Goal: Task Accomplishment & Management: Manage account settings

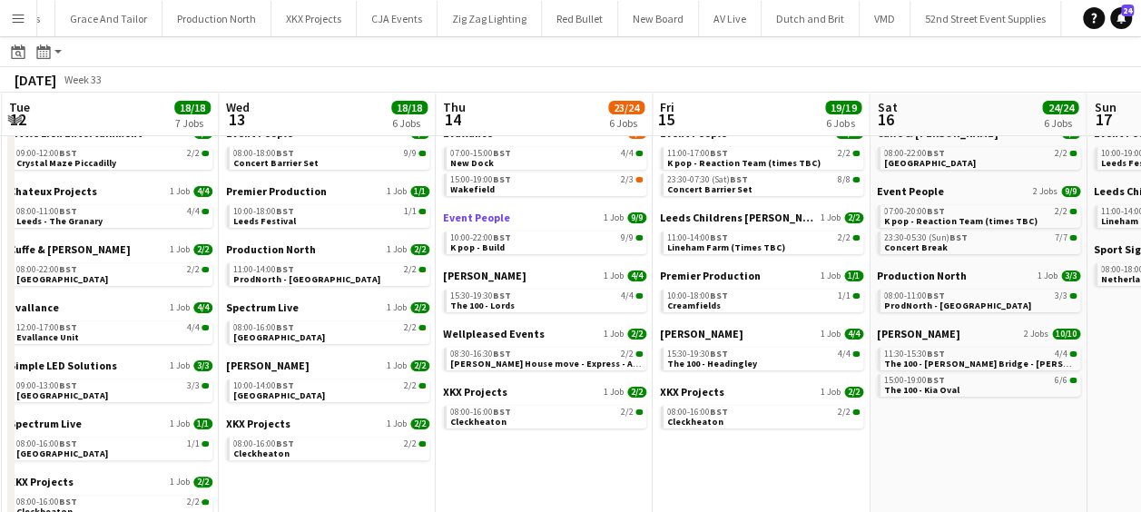
scroll to position [91, 0]
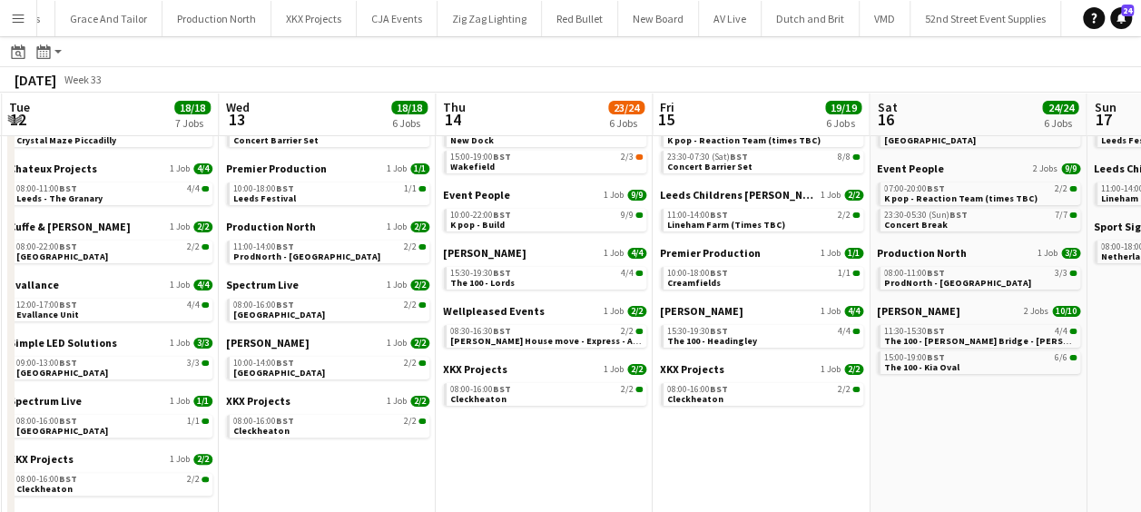
click at [338, 404] on app-calendar-viewport "Fri 8 25/25 8 Jobs Sat 9 32/33 10 Jobs Sun 10 26/26 7 Jobs Mon 11 26/27 6 Jobs …" at bounding box center [570, 319] width 1141 height 643
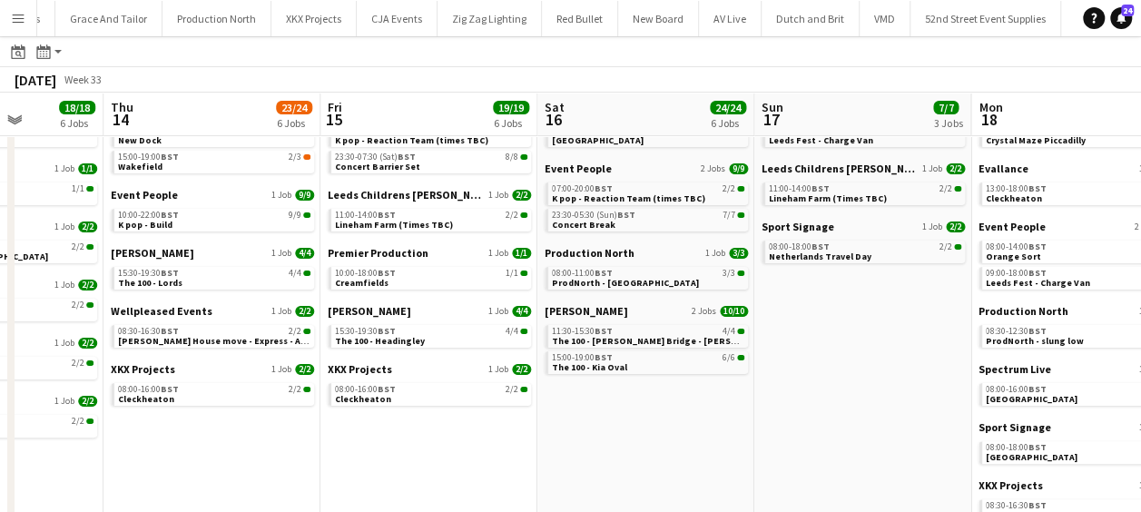
drag, startPoint x: 742, startPoint y: 386, endPoint x: 488, endPoint y: 380, distance: 253.4
click at [494, 380] on app-calendar-viewport "Sun 10 26/26 7 Jobs Mon 11 26/27 6 Jobs Tue 12 18/18 7 Jobs Wed 13 18/18 6 Jobs…" at bounding box center [570, 319] width 1141 height 643
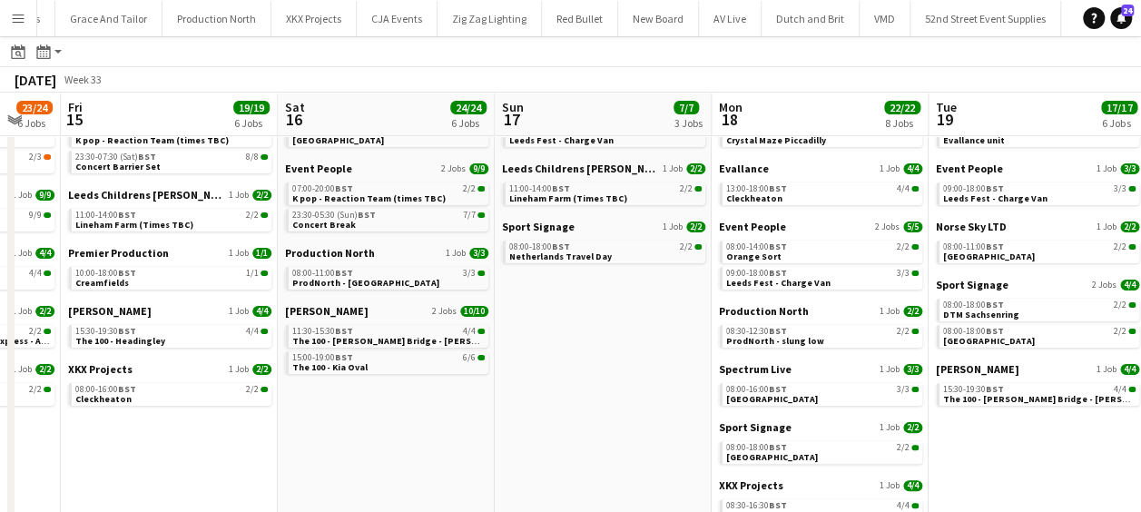
drag, startPoint x: 662, startPoint y: 310, endPoint x: 712, endPoint y: 293, distance: 52.5
click at [596, 309] on app-calendar-viewport "Tue 12 18/18 7 Jobs Wed 13 18/18 6 Jobs Thu 14 23/24 6 Jobs Fri 15 19/19 6 Jobs…" at bounding box center [570, 319] width 1141 height 643
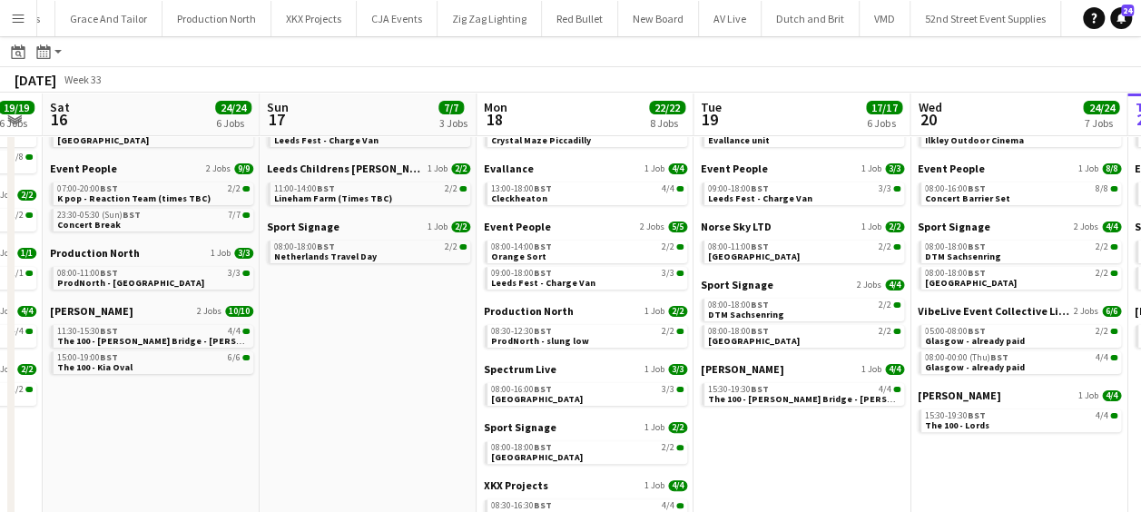
click at [386, 301] on app-calendar-viewport "Tue 12 18/18 7 Jobs Wed 13 18/18 6 Jobs Thu 14 23/24 6 Jobs Fri 15 19/19 6 Jobs…" at bounding box center [570, 319] width 1141 height 643
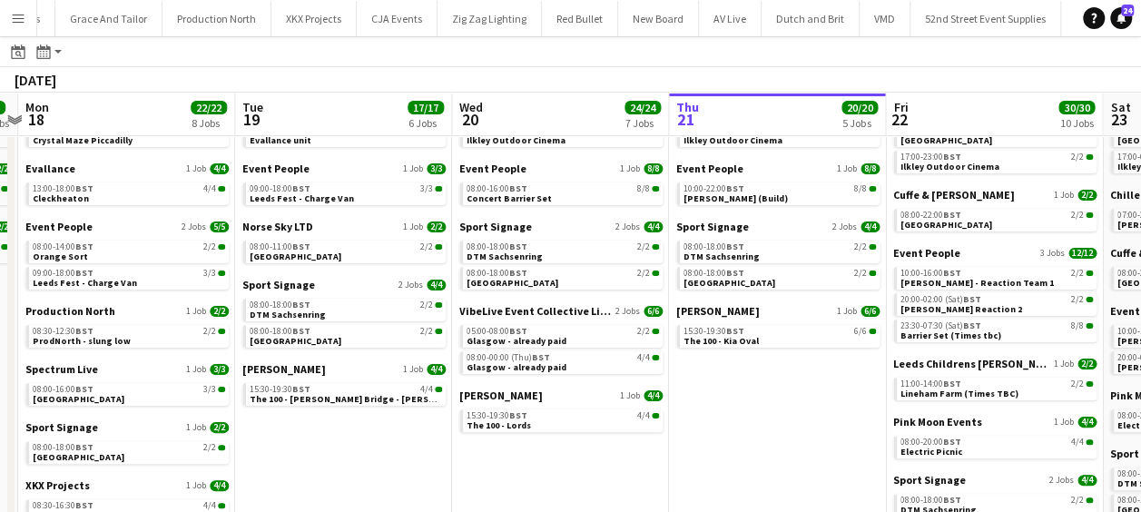
drag, startPoint x: 734, startPoint y: 285, endPoint x: 588, endPoint y: 281, distance: 145.3
click at [586, 283] on app-calendar-viewport "Thu 14 23/24 6 Jobs Fri 15 19/19 6 Jobs Sat 16 24/24 6 Jobs Sun 17 7/7 3 Jobs M…" at bounding box center [570, 319] width 1141 height 643
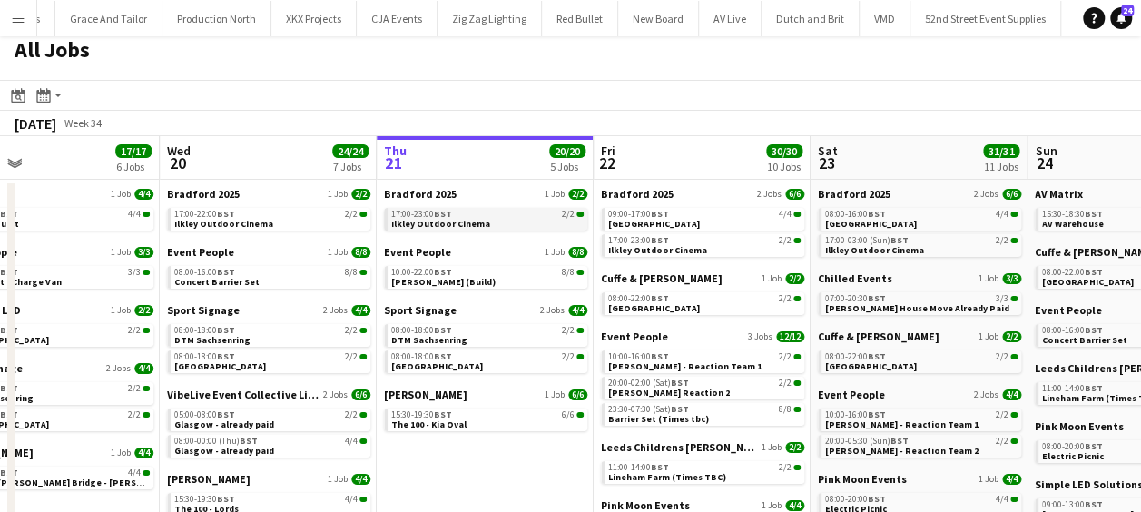
scroll to position [0, 0]
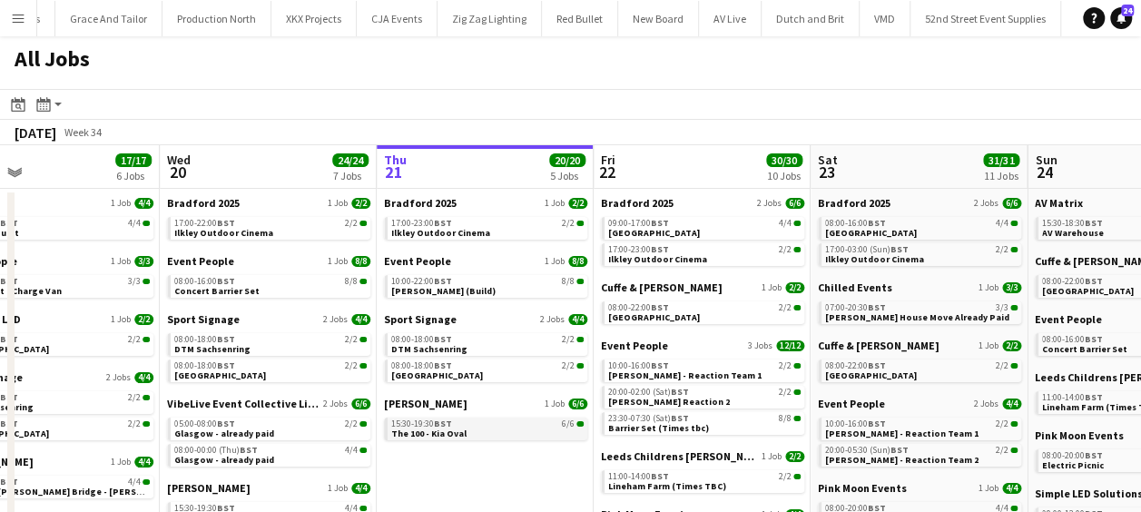
click at [440, 426] on span "BST" at bounding box center [443, 424] width 18 height 12
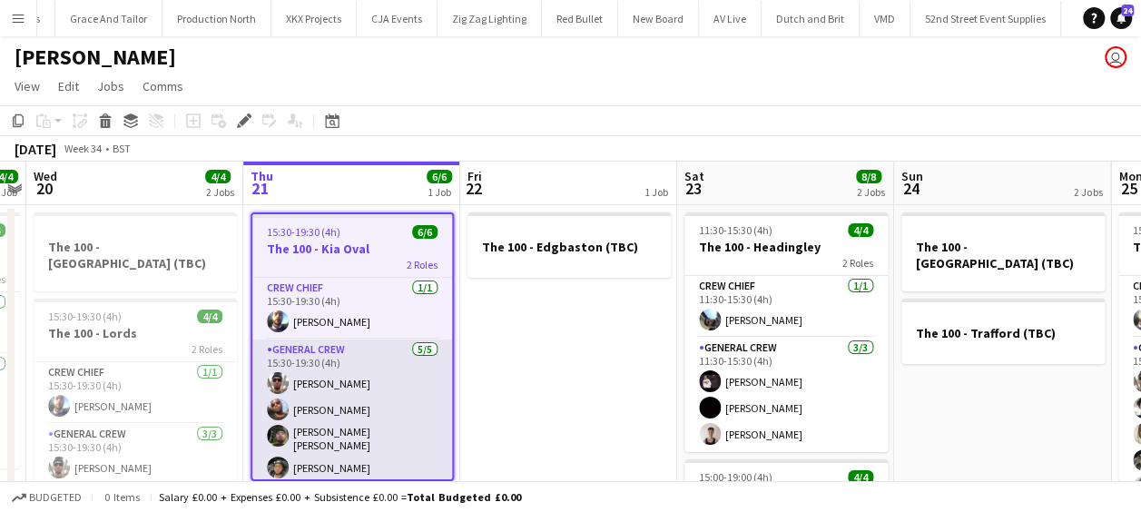
click at [330, 434] on app-card-role "General Crew 5/5 15:30-19:30 (4h) Stefan Simpson-Soye David Ryan Kane O’Neill K…" at bounding box center [352, 426] width 200 height 172
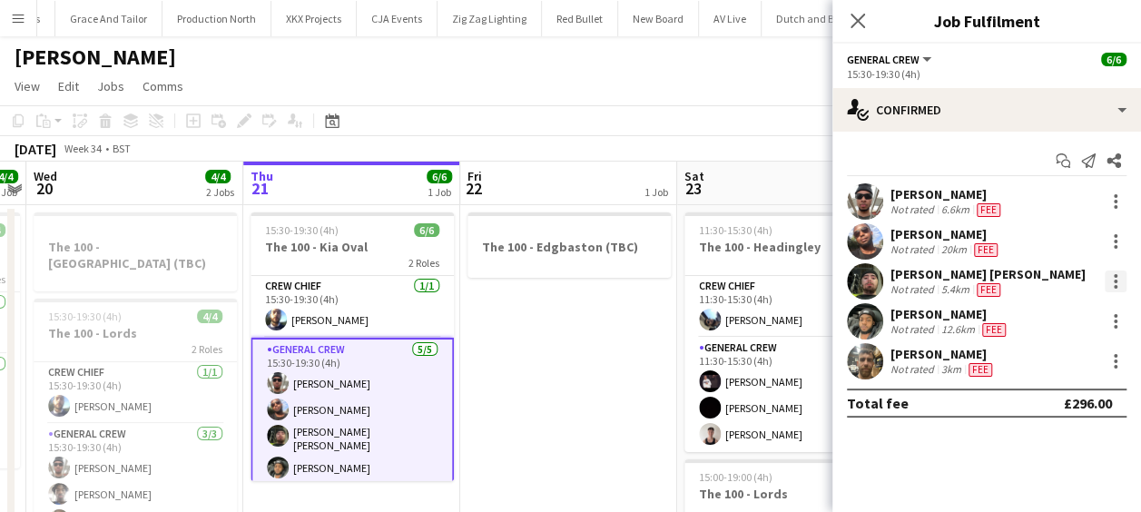
click at [1116, 277] on div at bounding box center [1116, 276] width 4 height 4
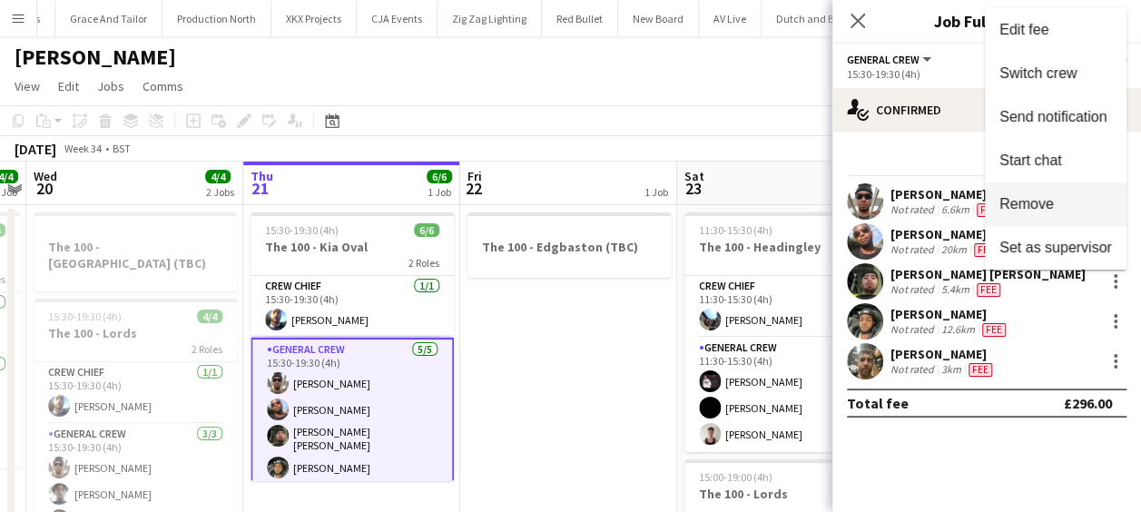
click at [1044, 197] on span "Remove" at bounding box center [1027, 203] width 54 height 15
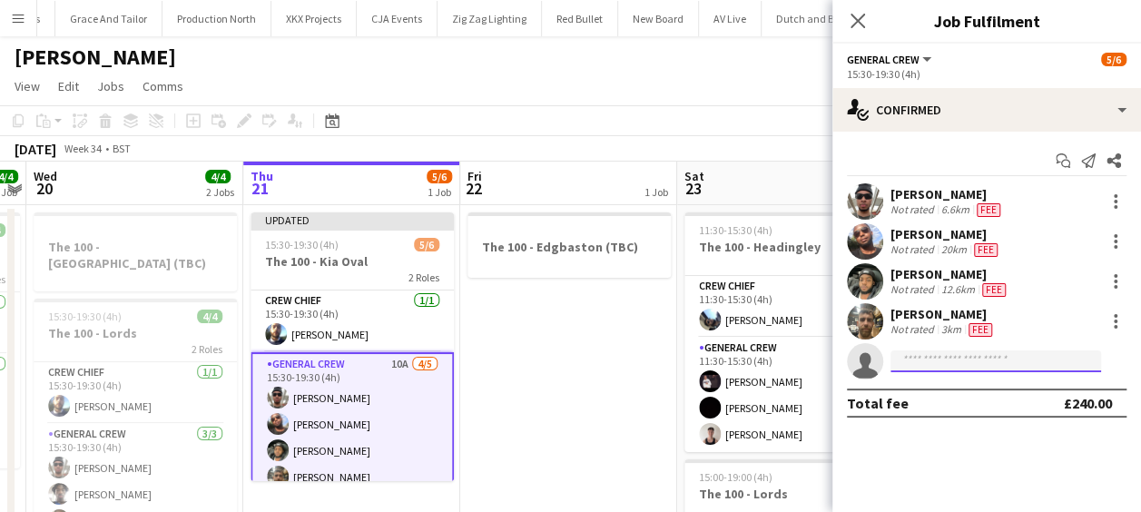
click at [951, 360] on input at bounding box center [996, 361] width 211 height 22
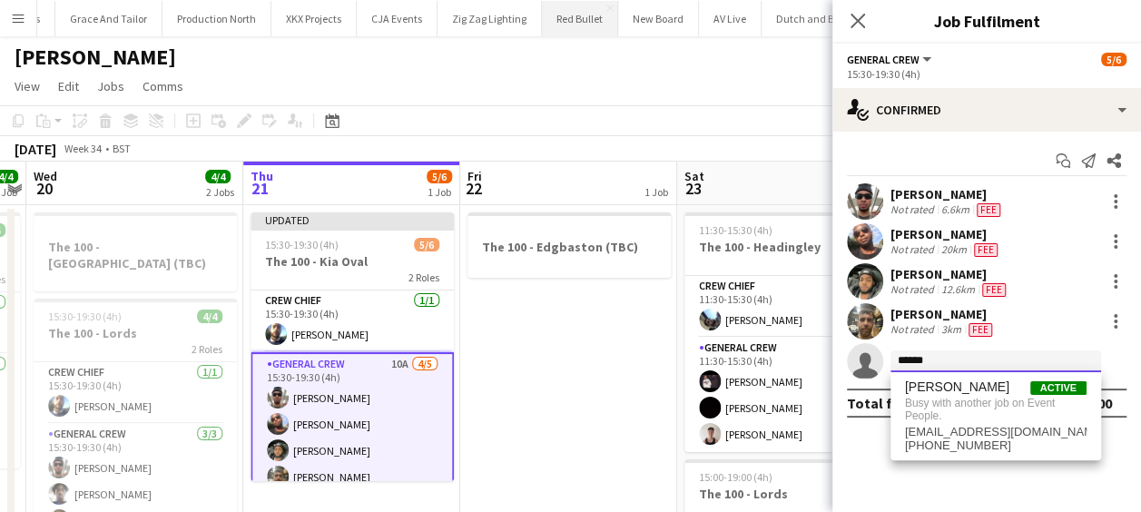
type input "******"
click at [599, 397] on app-date-cell "The 100 - Edgbaston (TBC)" at bounding box center [568, 471] width 217 height 533
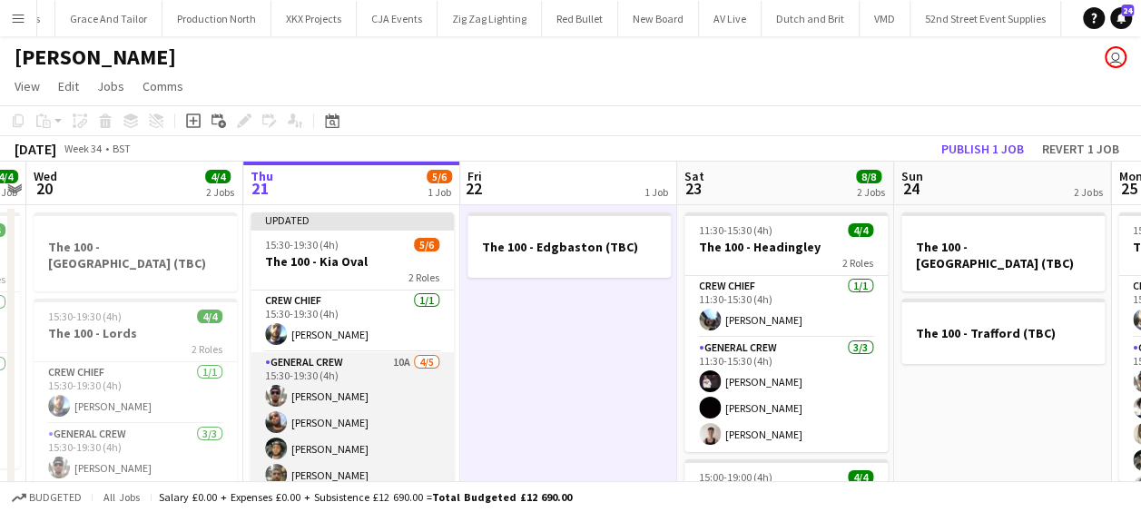
click at [348, 414] on app-card-role "General Crew 10A 4/5 15:30-19:30 (4h) Stefan Simpson-Soye David Ryan Kairo Solo…" at bounding box center [352, 435] width 203 height 167
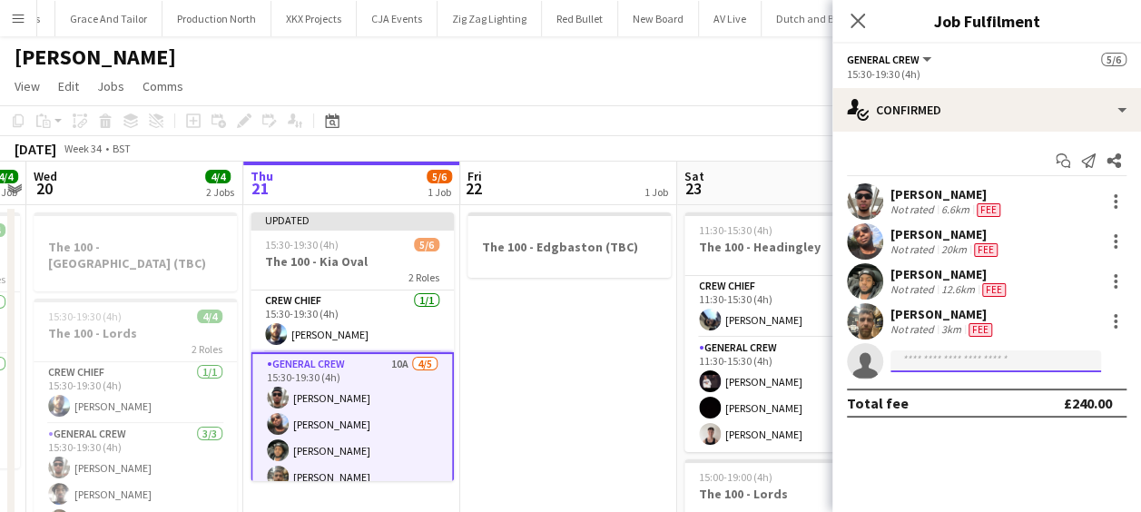
click at [940, 360] on input at bounding box center [996, 361] width 211 height 22
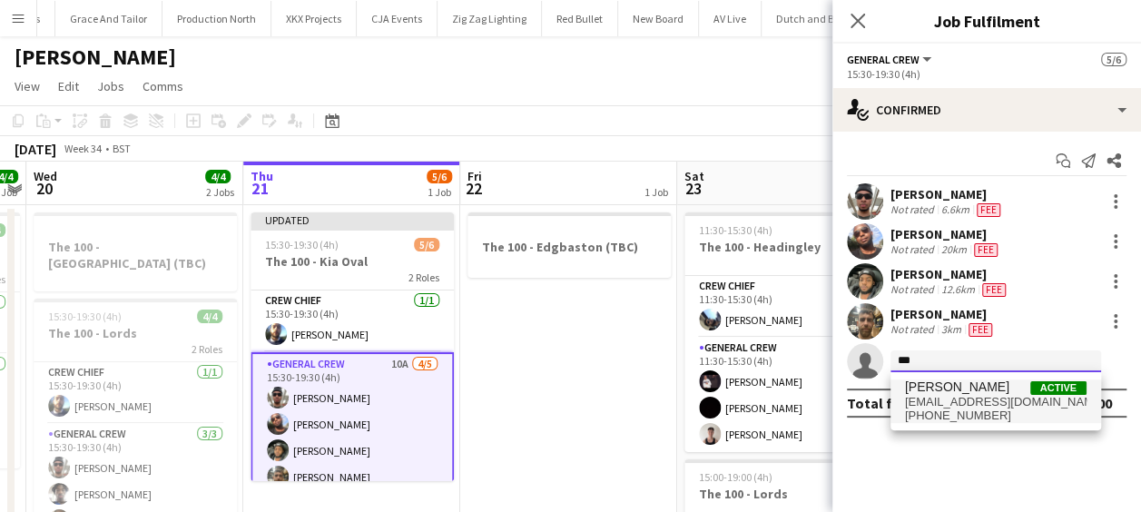
type input "***"
click at [973, 398] on span "tayeebalabi@gmail.com" at bounding box center [996, 402] width 182 height 15
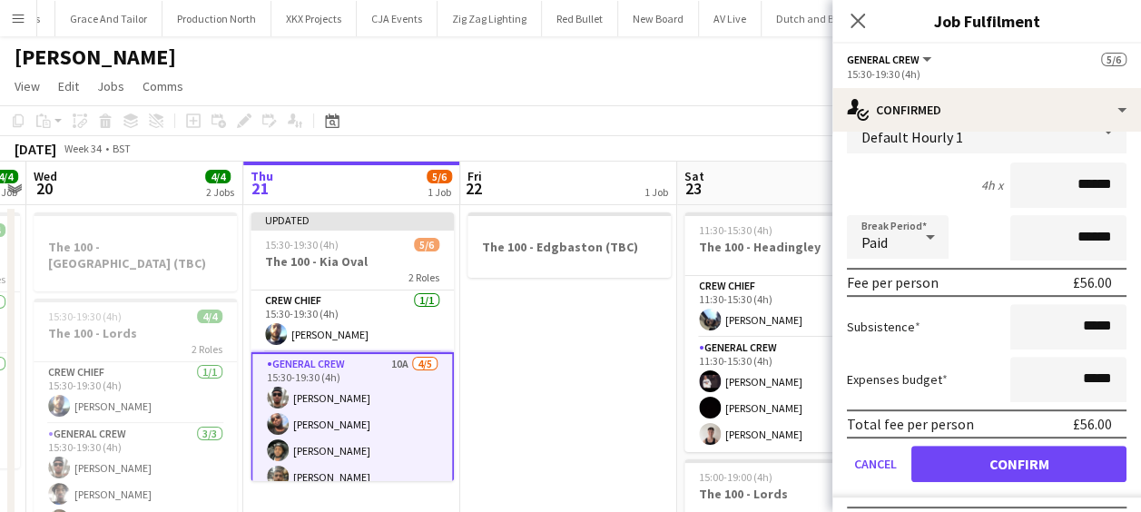
scroll to position [331, 0]
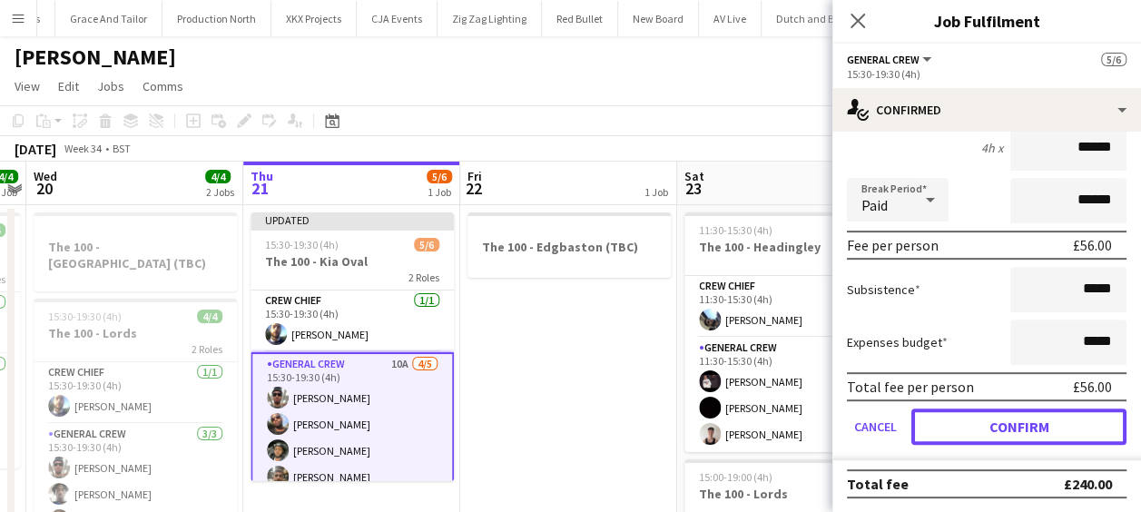
click at [1026, 412] on button "Confirm" at bounding box center [1018, 427] width 215 height 36
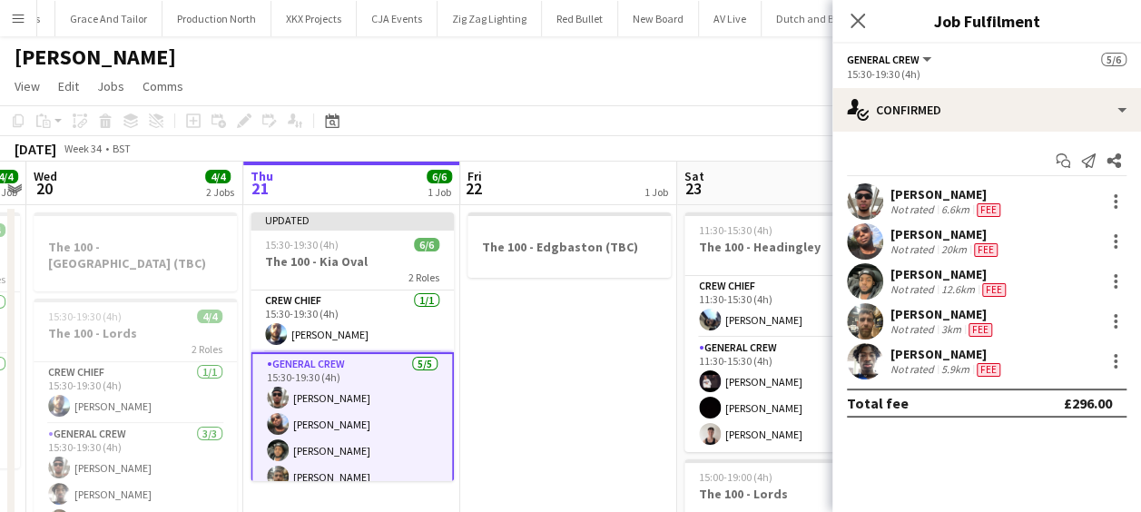
scroll to position [0, 0]
click at [603, 350] on app-date-cell "The 100 - Edgbaston (TBC)" at bounding box center [568, 471] width 217 height 533
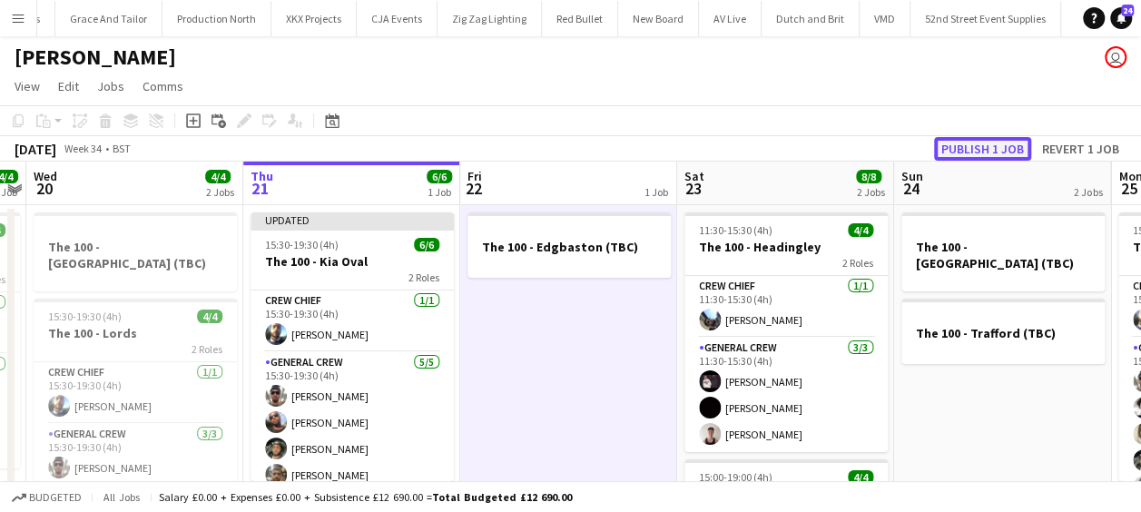
click at [980, 147] on button "Publish 1 job" at bounding box center [982, 149] width 97 height 24
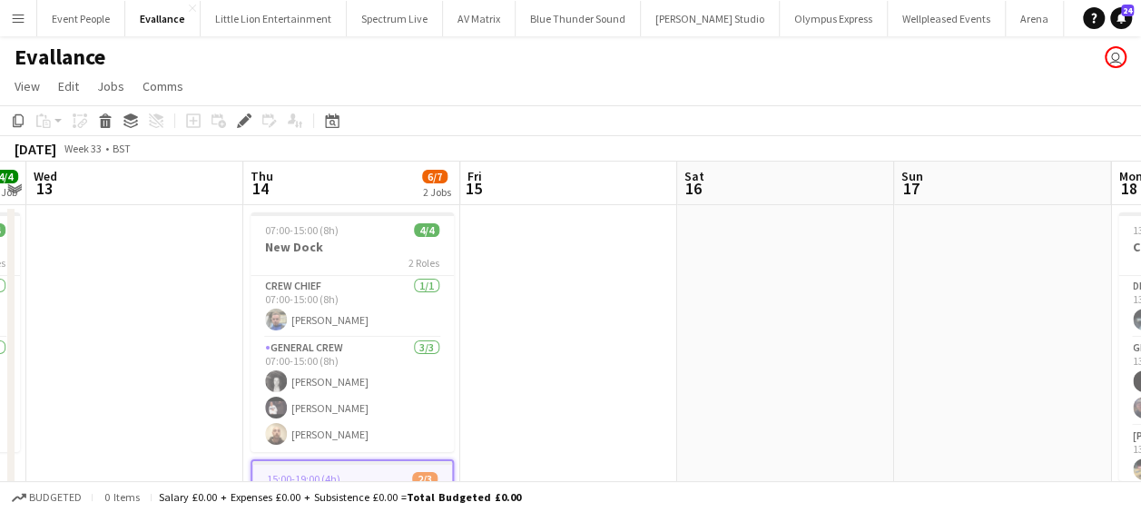
click at [25, 16] on button "Menu" at bounding box center [18, 18] width 36 height 36
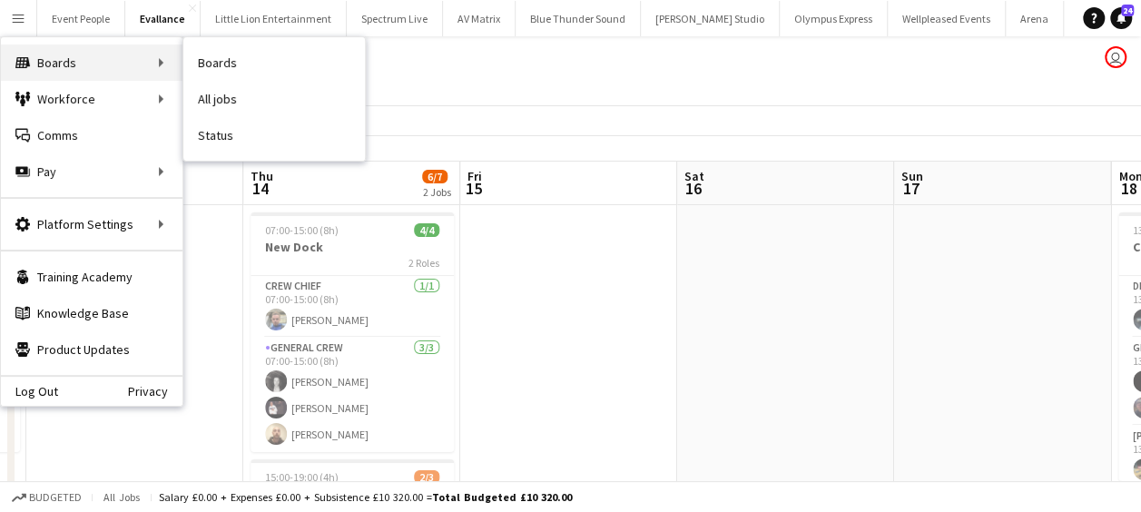
click at [162, 59] on div "Boards Boards" at bounding box center [92, 62] width 182 height 36
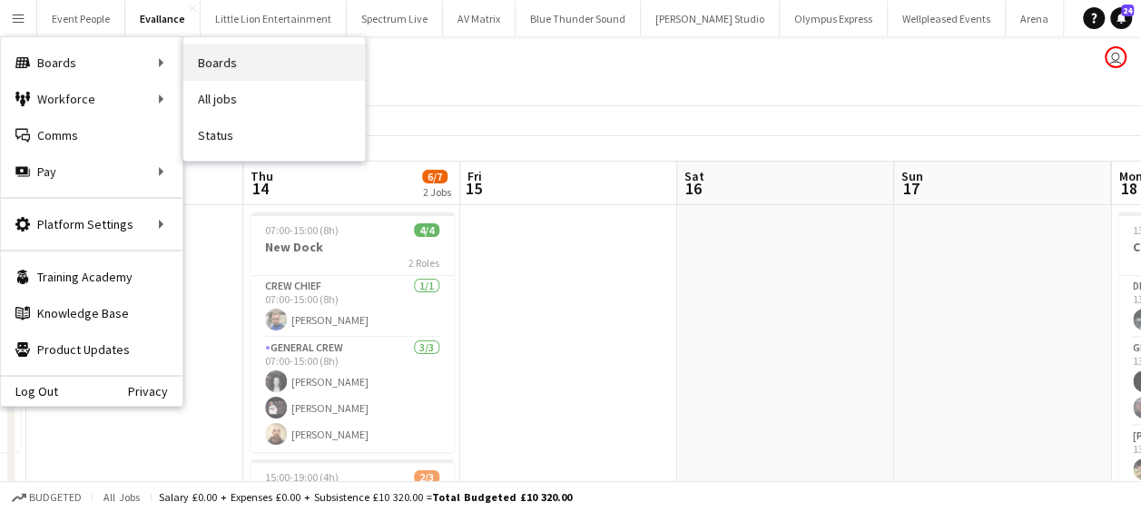
click at [263, 67] on link "Boards" at bounding box center [274, 62] width 182 height 36
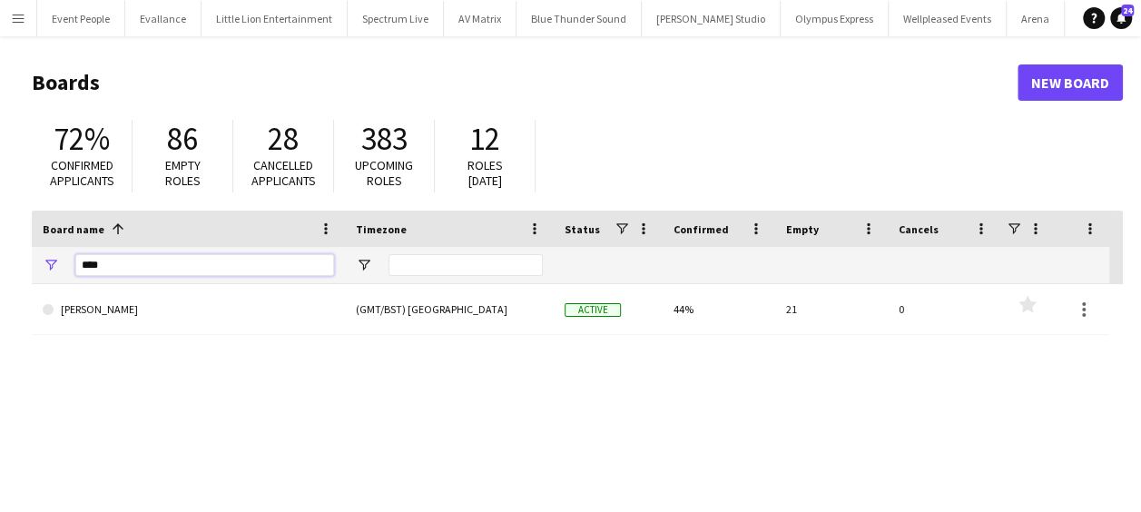
drag, startPoint x: 141, startPoint y: 258, endPoint x: 39, endPoint y: 271, distance: 102.6
click at [39, 271] on div "****" at bounding box center [188, 265] width 313 height 36
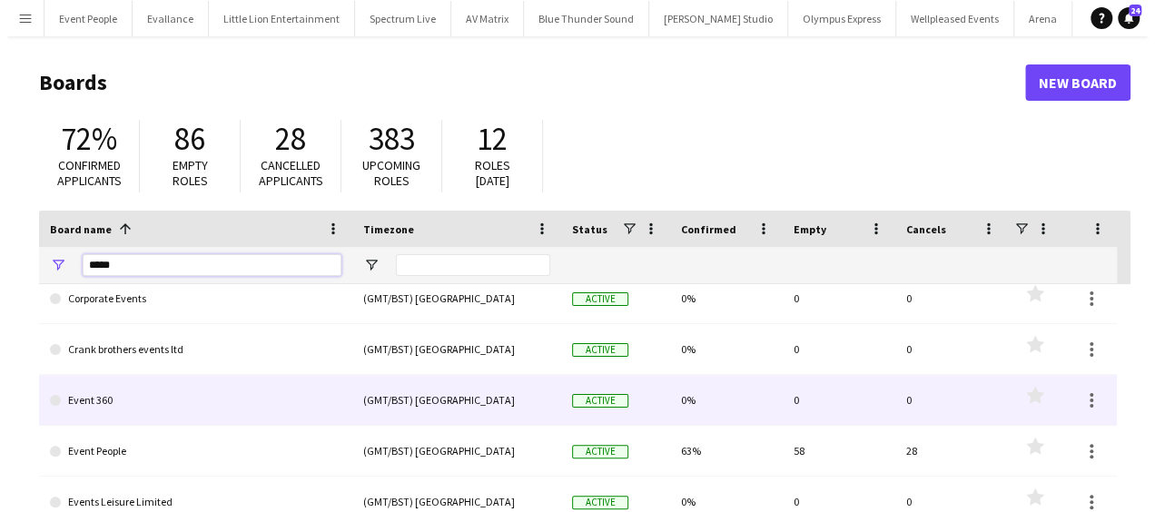
scroll to position [454, 0]
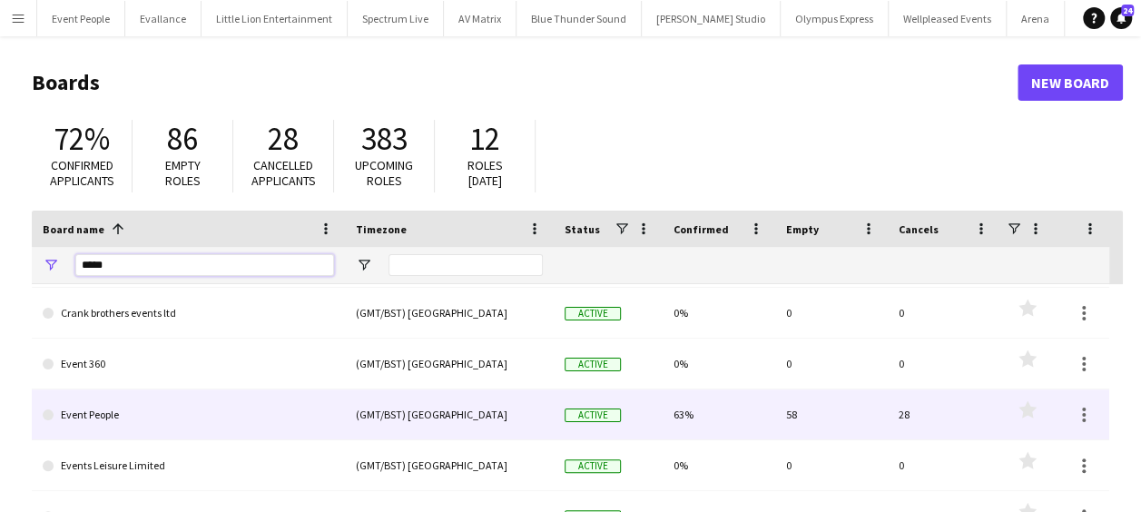
type input "*****"
click at [148, 416] on link "Event People" at bounding box center [188, 414] width 291 height 51
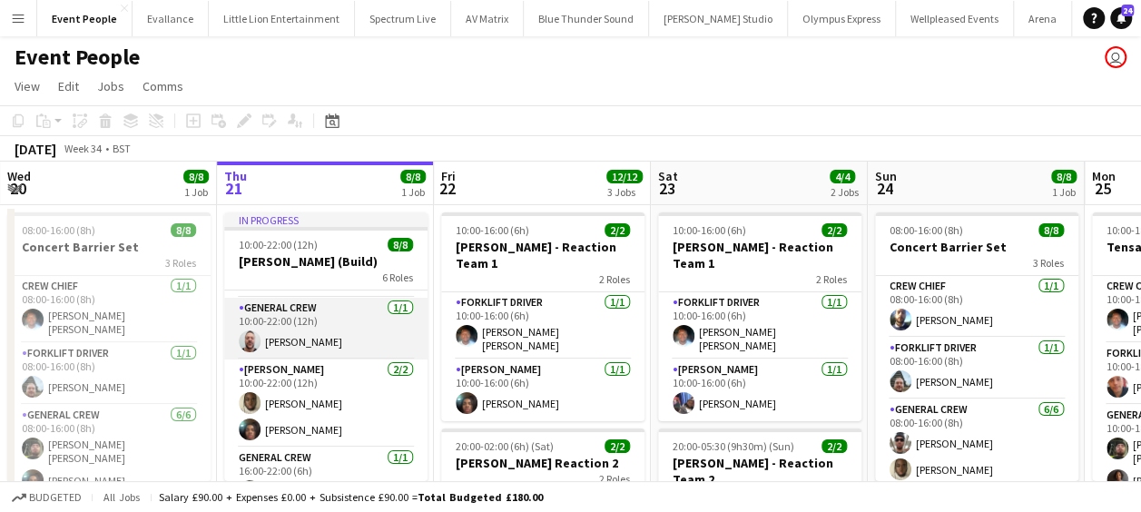
scroll to position [232, 0]
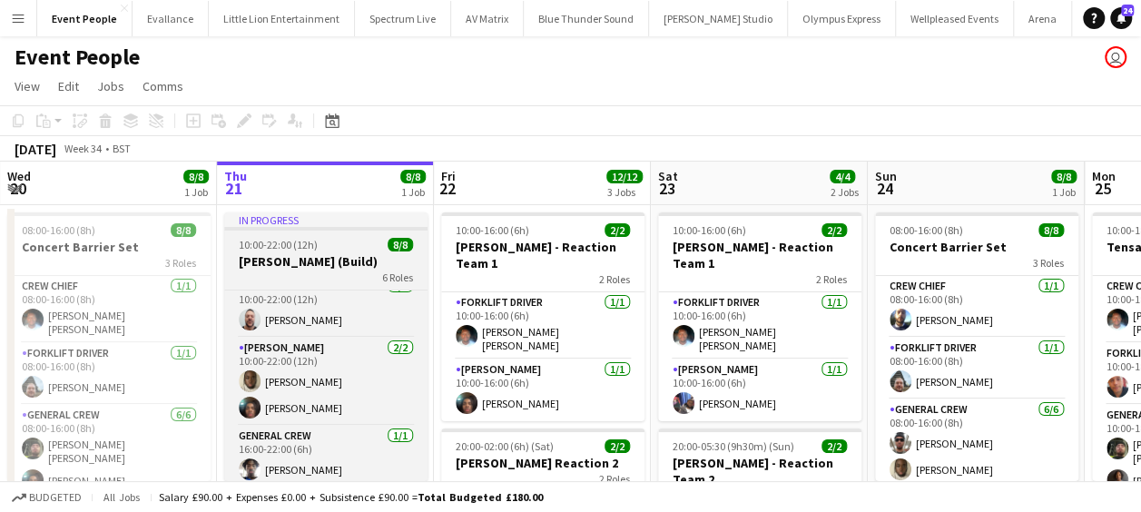
click at [307, 268] on h3 "[PERSON_NAME] (Build)" at bounding box center [325, 261] width 203 height 16
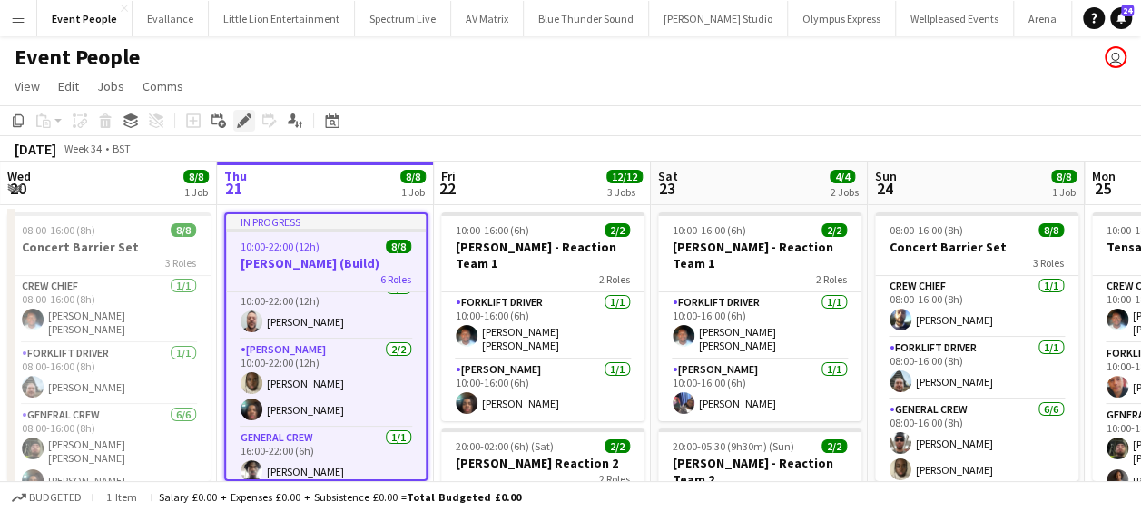
click at [240, 116] on icon "Edit" at bounding box center [244, 120] width 15 height 15
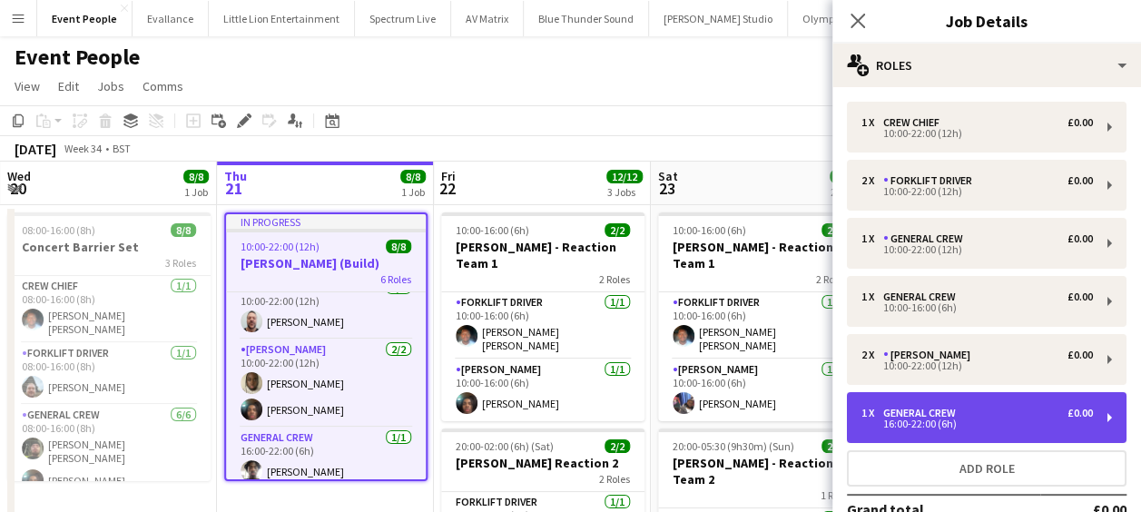
click at [964, 403] on div "1 x General Crew £0.00 16:00-22:00 (6h)" at bounding box center [987, 417] width 280 height 51
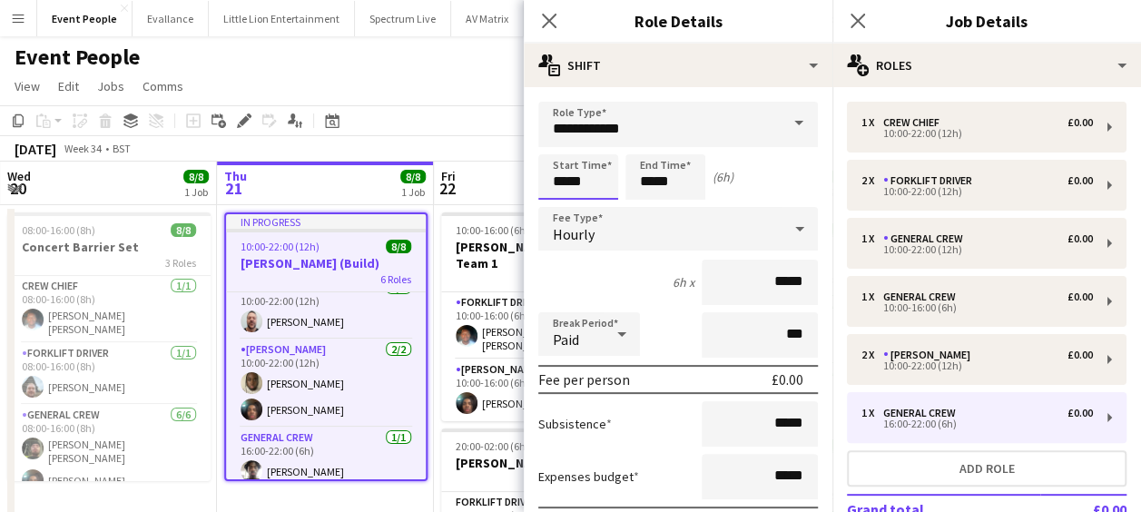
click at [567, 165] on input "*****" at bounding box center [578, 176] width 80 height 45
click at [559, 139] on div at bounding box center [560, 145] width 36 height 18
click at [600, 140] on div at bounding box center [596, 145] width 36 height 18
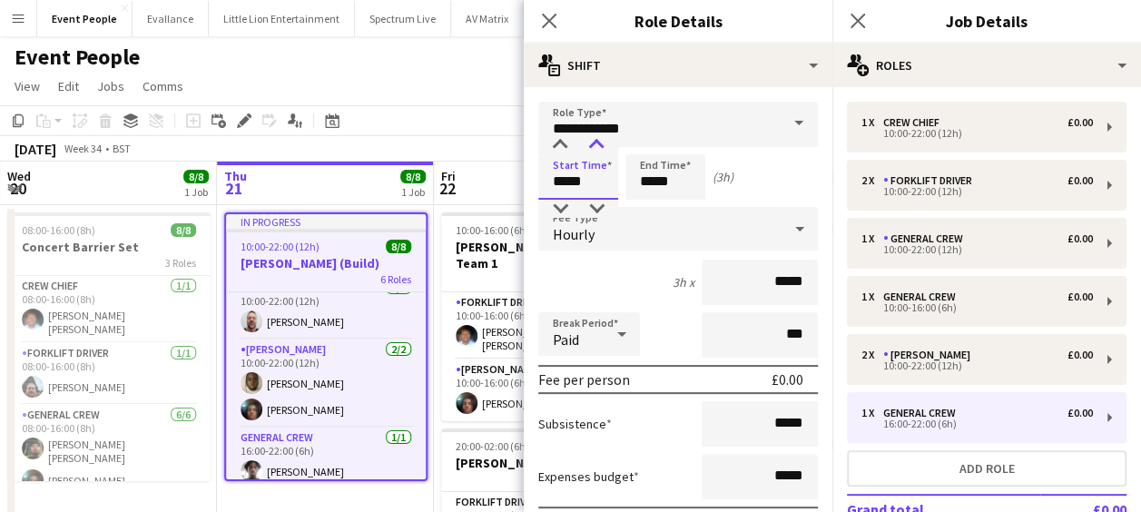
type input "*****"
click at [600, 140] on div at bounding box center [596, 145] width 36 height 18
click at [551, 24] on icon at bounding box center [548, 20] width 17 height 17
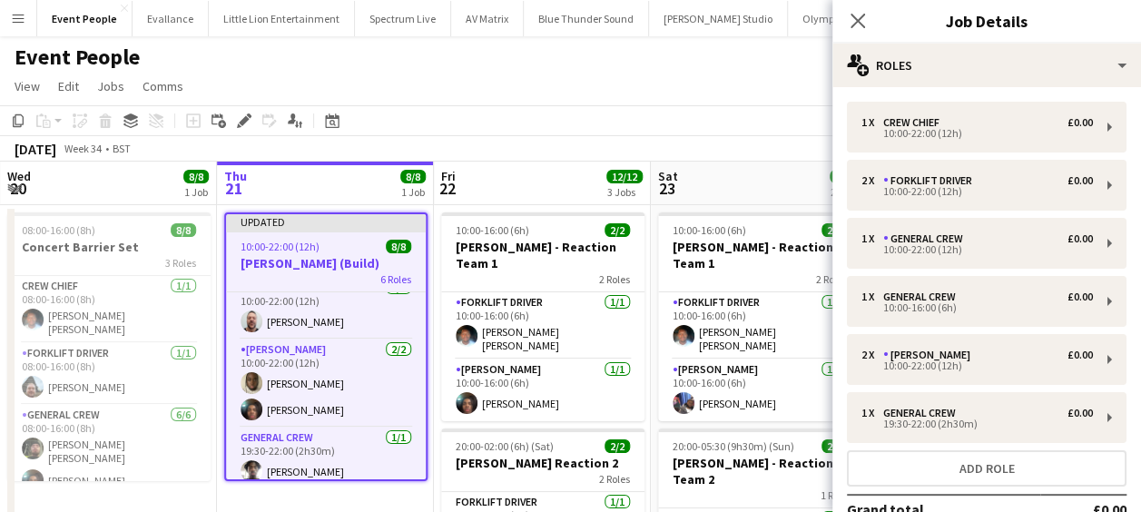
click at [565, 128] on app-toolbar "Copy Paste Paste Ctrl+V Paste with crew Ctrl+Shift+V Paste linked Job Delete Gr…" at bounding box center [570, 120] width 1141 height 31
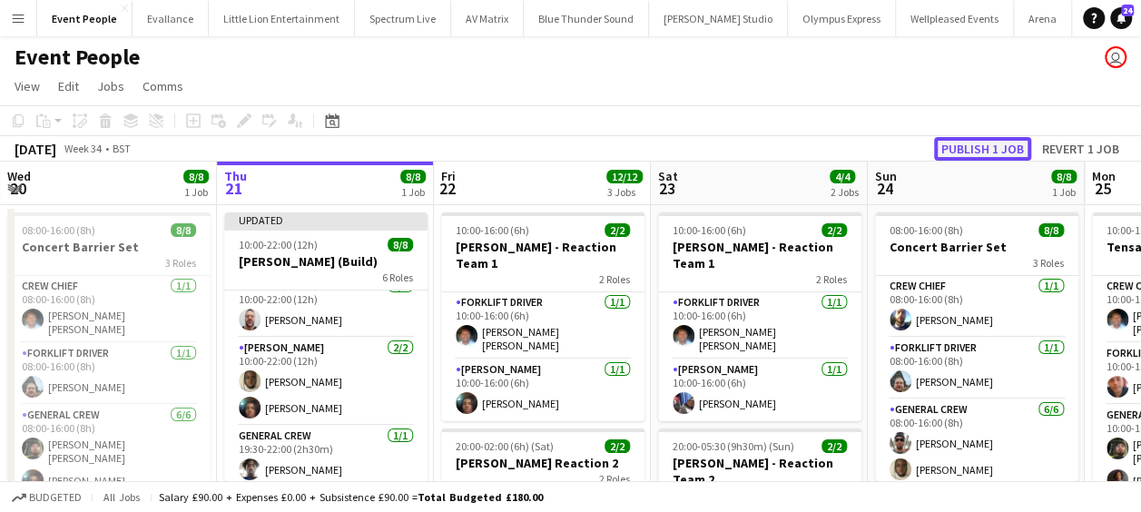
click at [958, 146] on button "Publish 1 job" at bounding box center [982, 149] width 97 height 24
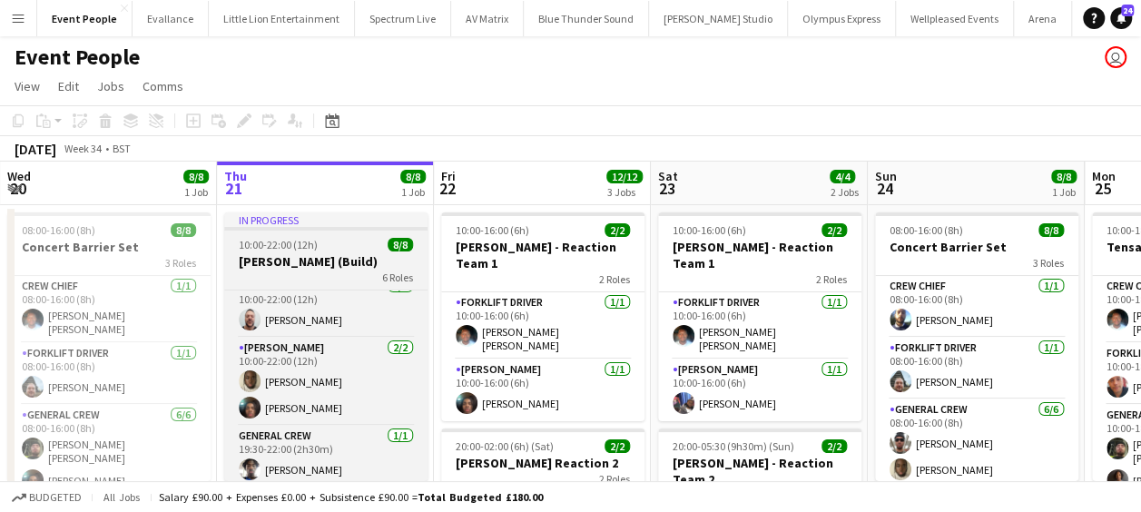
click at [316, 256] on h3 "[PERSON_NAME] (Build)" at bounding box center [325, 261] width 203 height 16
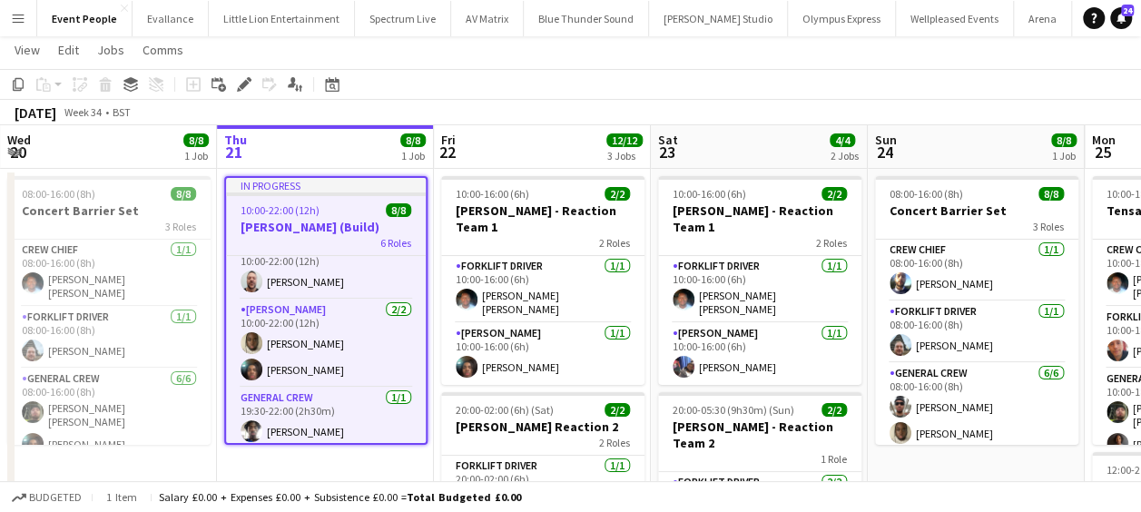
scroll to position [0, 0]
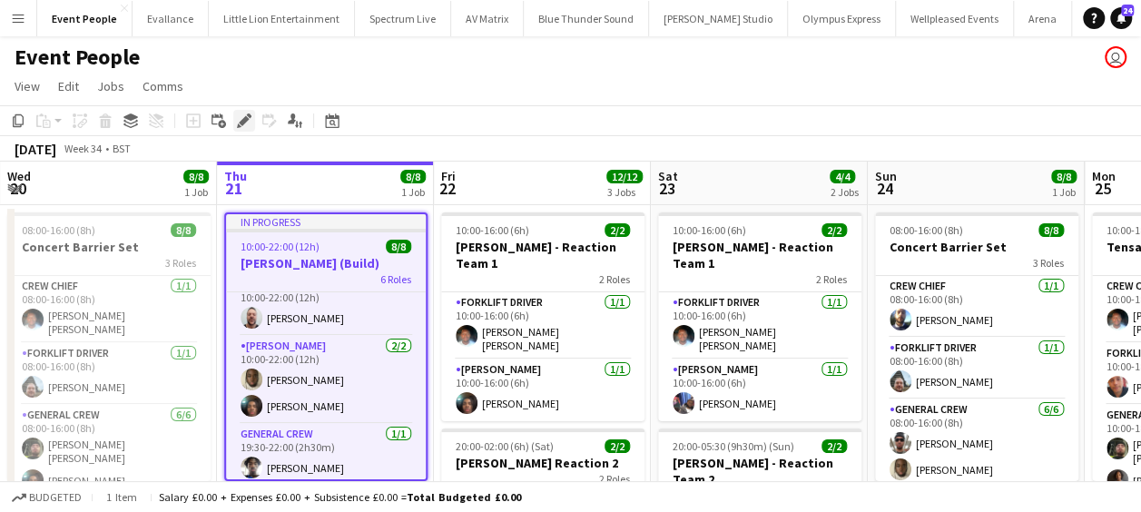
click at [243, 116] on icon "Edit" at bounding box center [244, 120] width 15 height 15
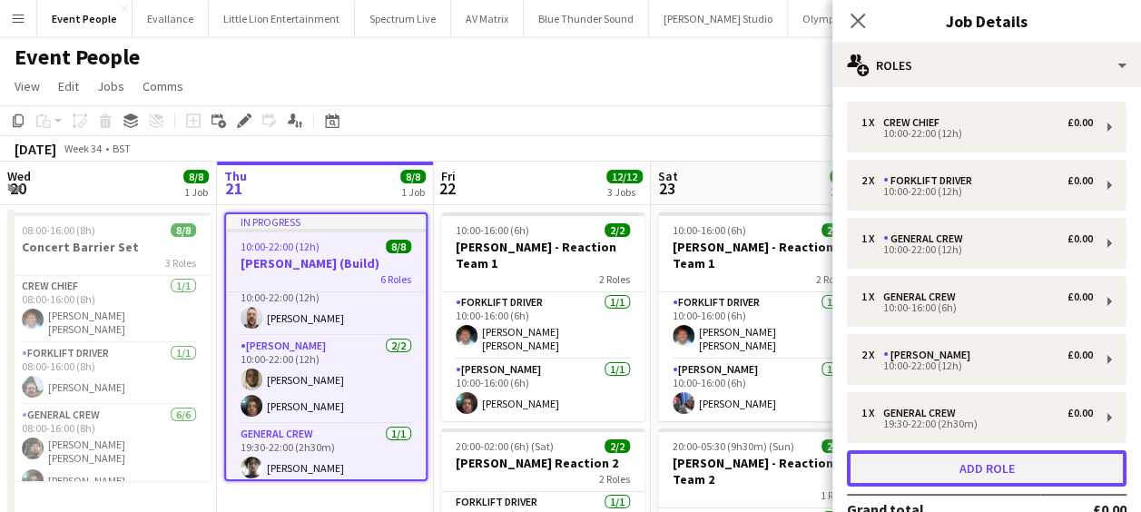
click at [979, 475] on button "Add role" at bounding box center [987, 468] width 280 height 36
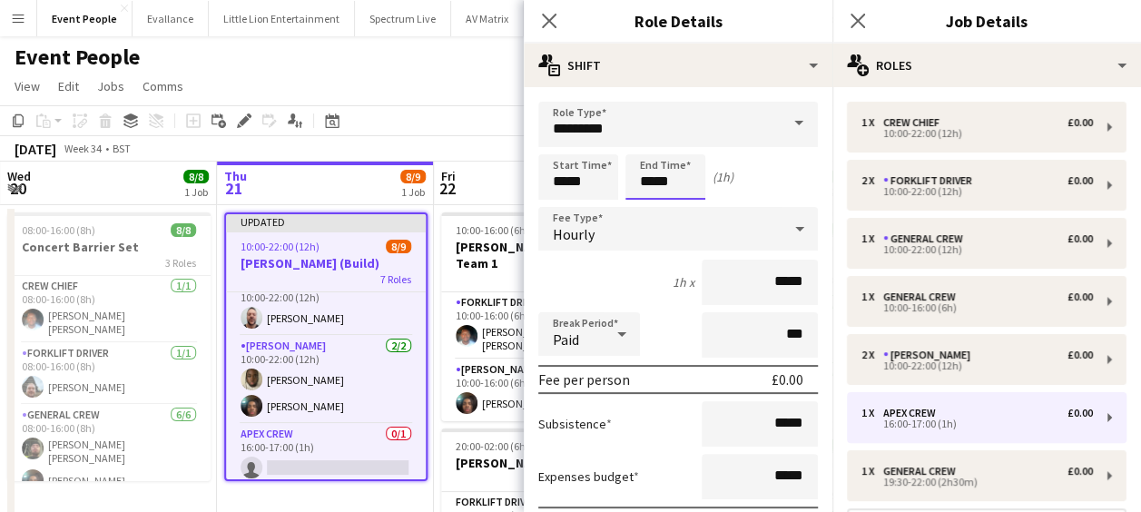
click at [663, 166] on input "*****" at bounding box center [666, 176] width 80 height 45
click at [650, 147] on div at bounding box center [647, 145] width 36 height 18
type input "*****"
click at [650, 147] on div at bounding box center [647, 145] width 36 height 18
drag, startPoint x: 617, startPoint y: 130, endPoint x: 494, endPoint y: 123, distance: 123.7
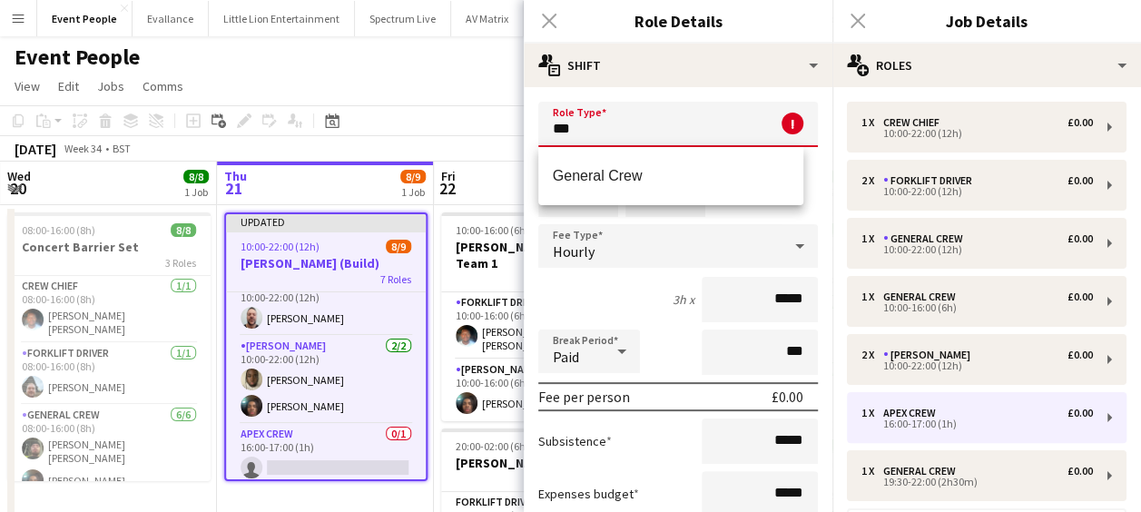
click at [606, 187] on mat-option "General Crew" at bounding box center [671, 176] width 266 height 44
type input "**********"
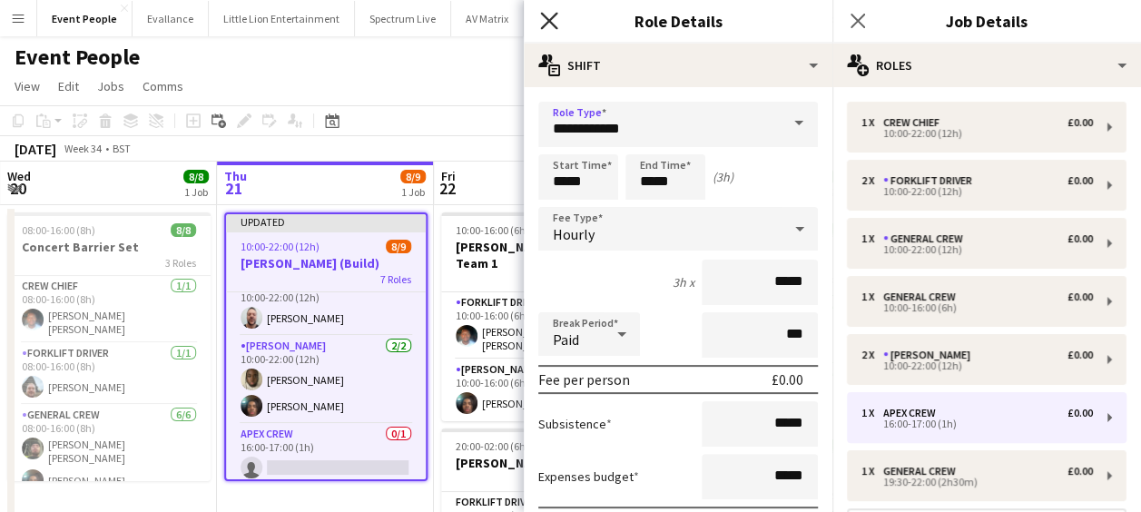
click at [548, 15] on icon "Close pop-in" at bounding box center [548, 20] width 17 height 17
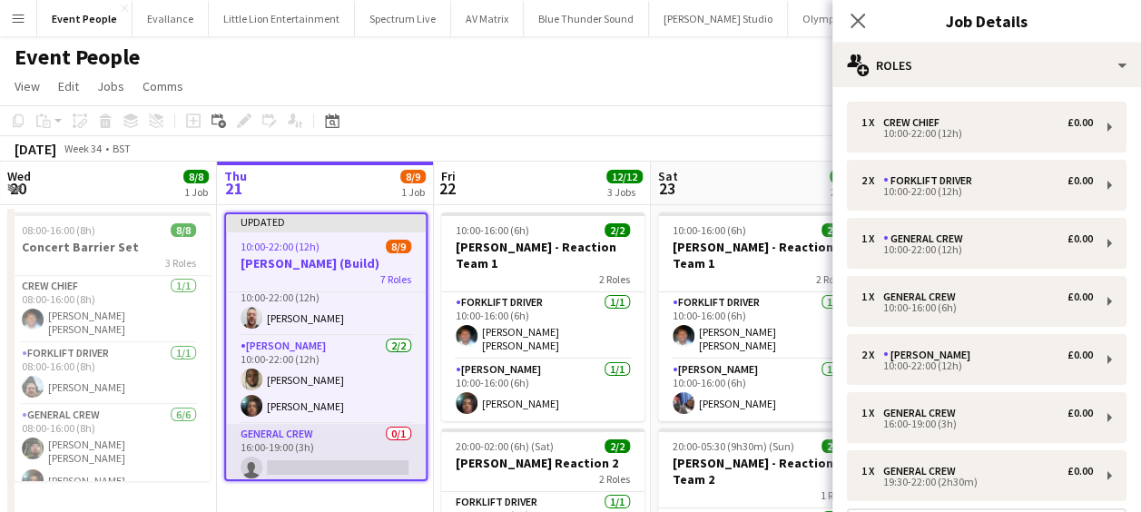
click at [291, 457] on app-card-role "General Crew 0/1 16:00-19:00 (3h) single-neutral-actions" at bounding box center [326, 455] width 200 height 62
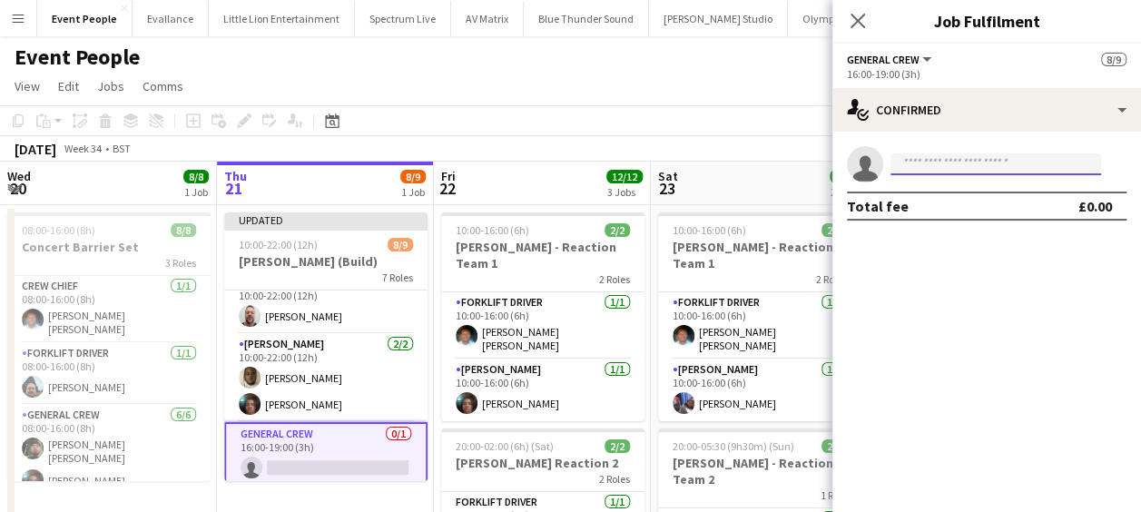
click at [1000, 162] on input at bounding box center [996, 164] width 211 height 22
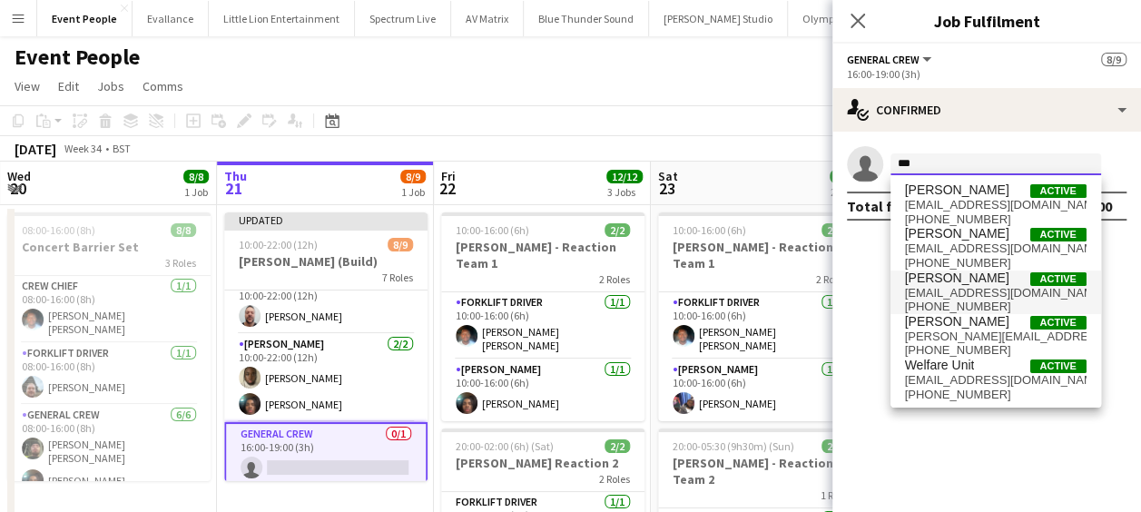
type input "***"
click at [962, 283] on span "Dom Riley" at bounding box center [957, 278] width 104 height 15
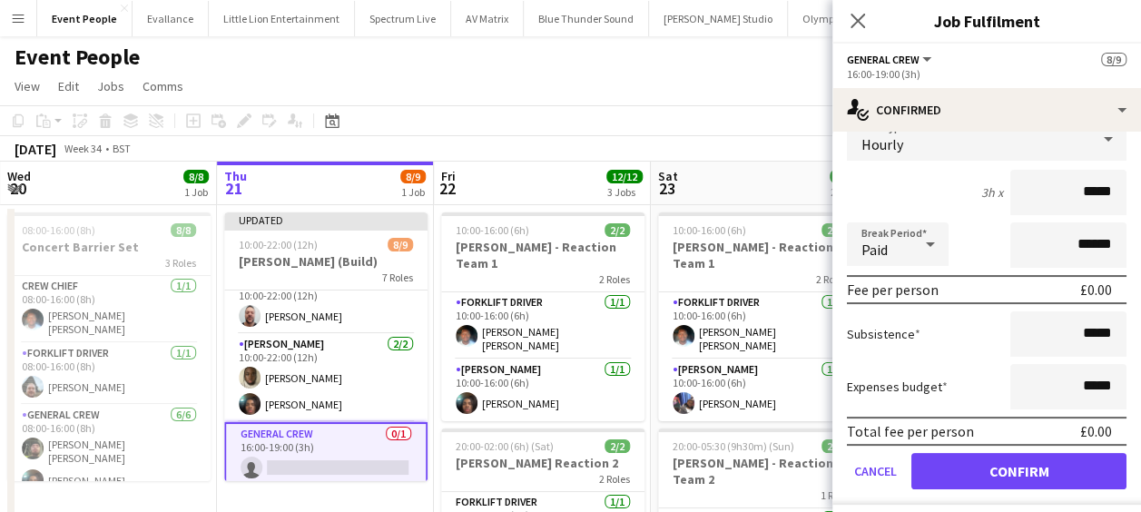
scroll to position [134, 0]
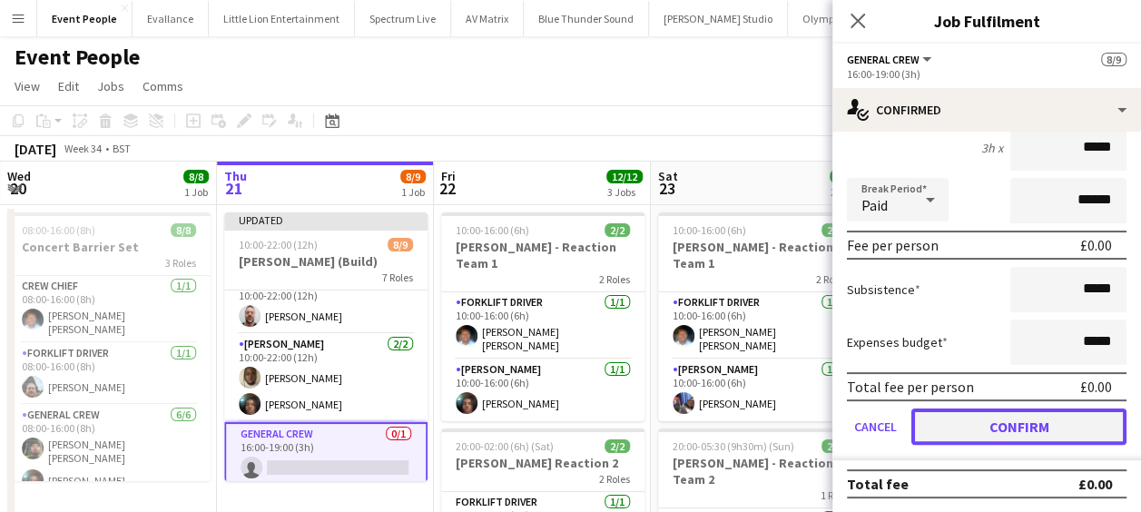
click at [1038, 421] on button "Confirm" at bounding box center [1018, 427] width 215 height 36
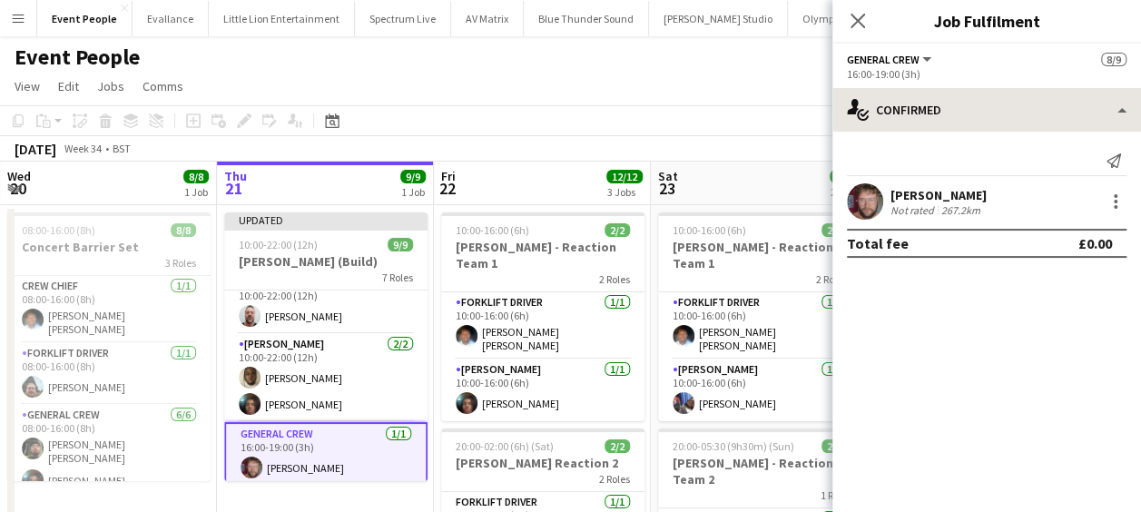
scroll to position [0, 0]
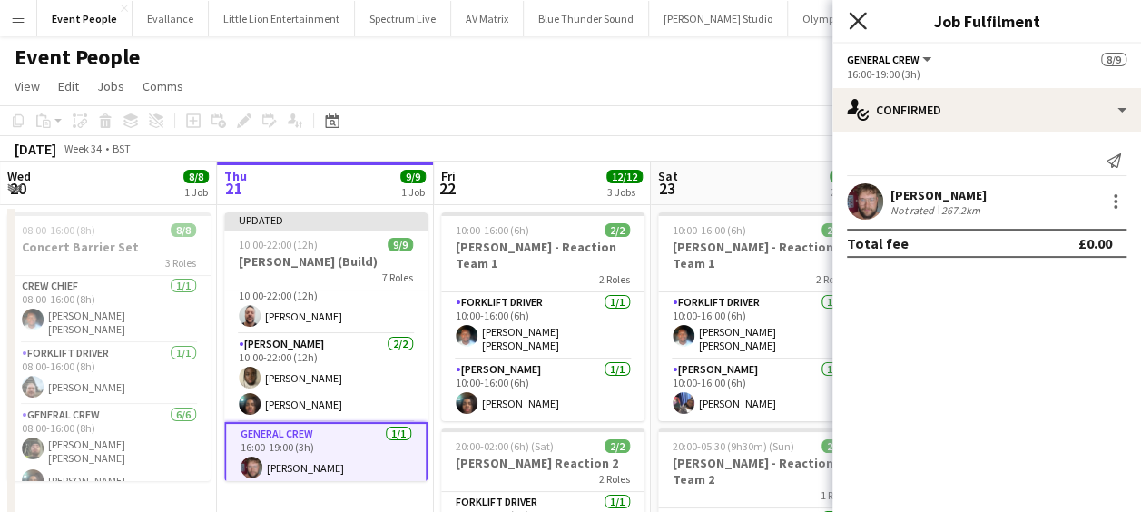
click at [852, 15] on icon at bounding box center [857, 20] width 17 height 17
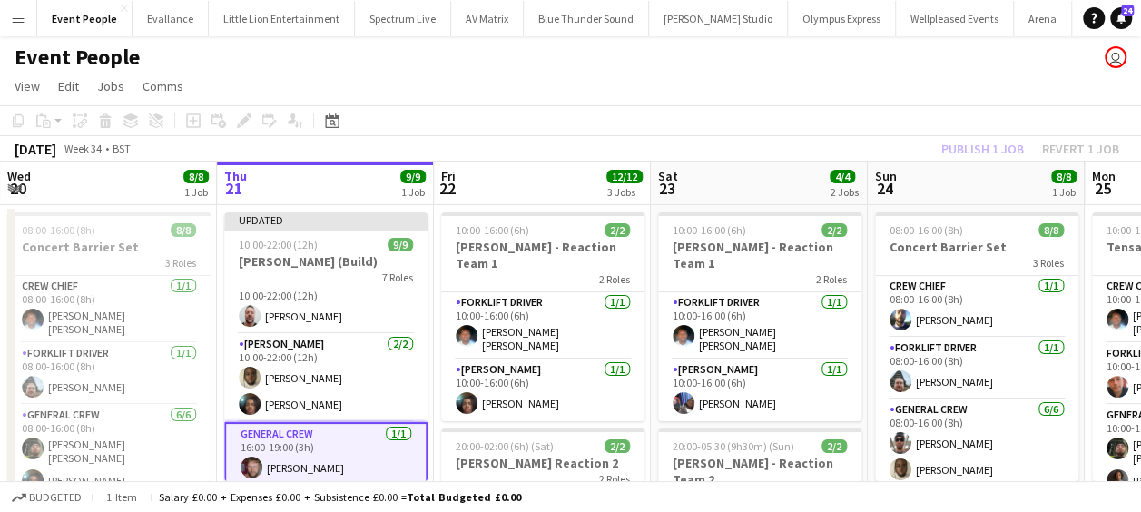
click at [824, 105] on app-toolbar "Copy Paste Paste Ctrl+V Paste with crew Ctrl+Shift+V Paste linked Job Delete Gr…" at bounding box center [570, 120] width 1141 height 31
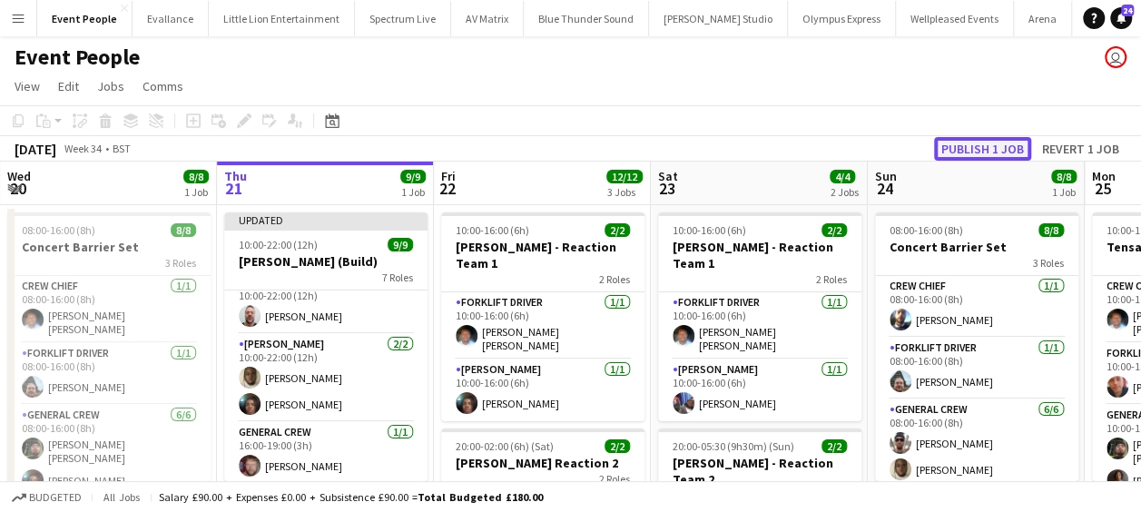
click at [992, 147] on button "Publish 1 job" at bounding box center [982, 149] width 97 height 24
